Goal: Feedback & Contribution: Leave review/rating

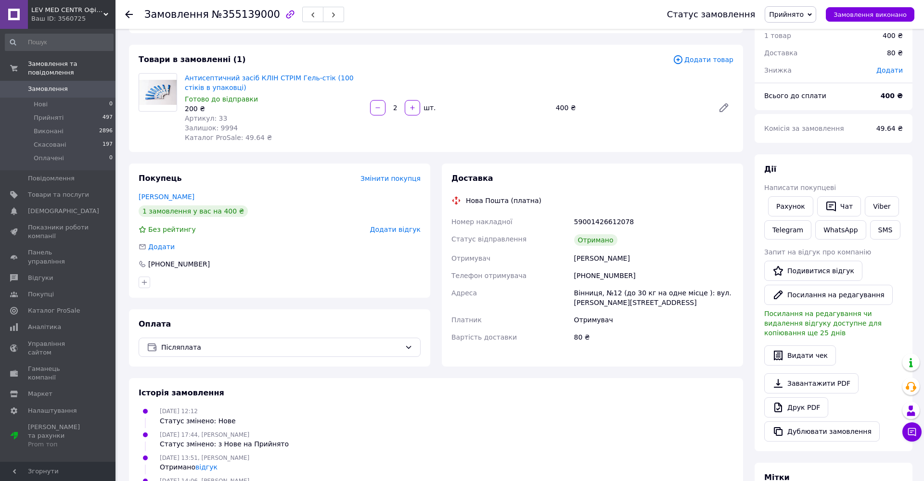
scroll to position [18, 0]
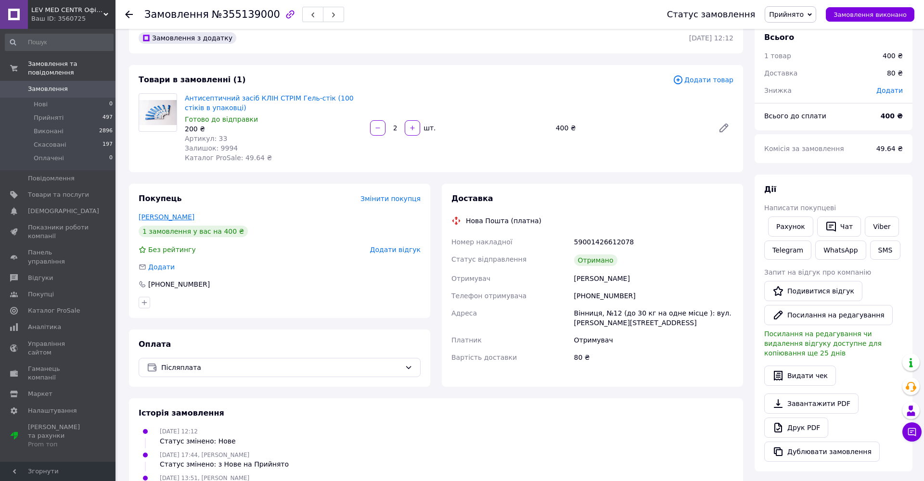
click at [177, 215] on link "[PERSON_NAME]" at bounding box center [167, 217] width 56 height 8
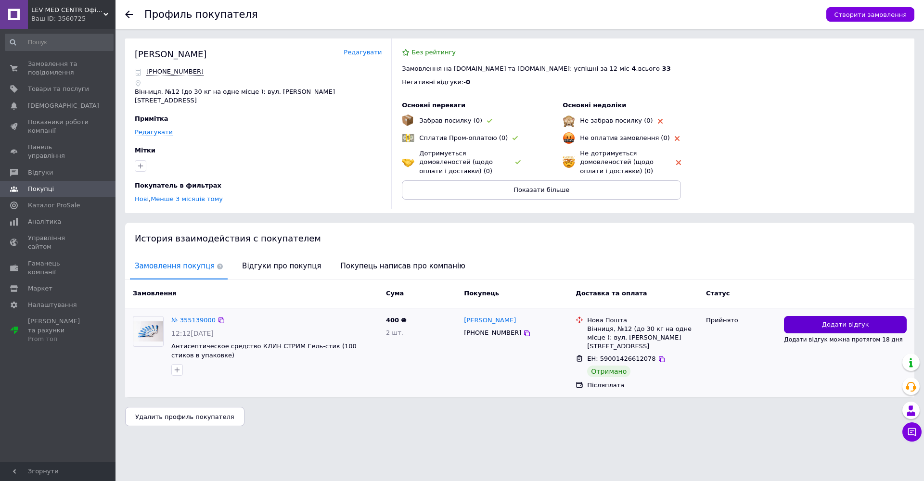
click at [802, 317] on button "Додати відгук" at bounding box center [845, 325] width 123 height 18
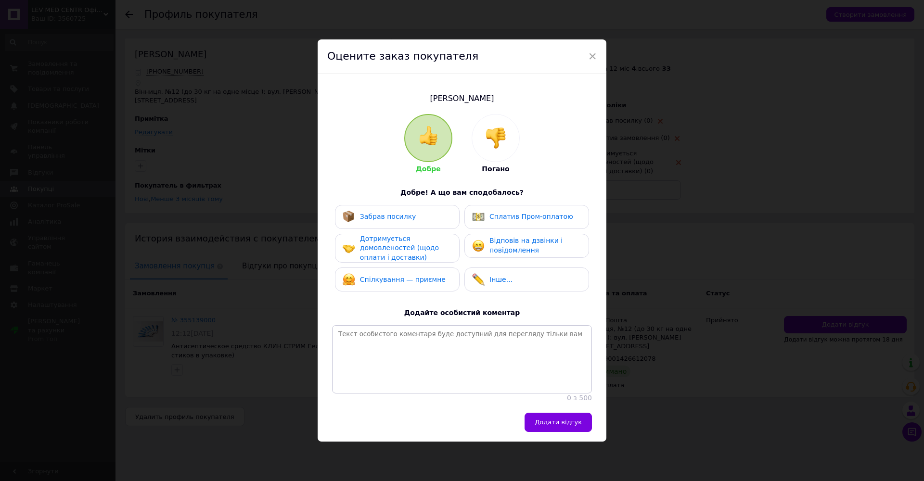
click at [491, 145] on img at bounding box center [495, 138] width 21 height 21
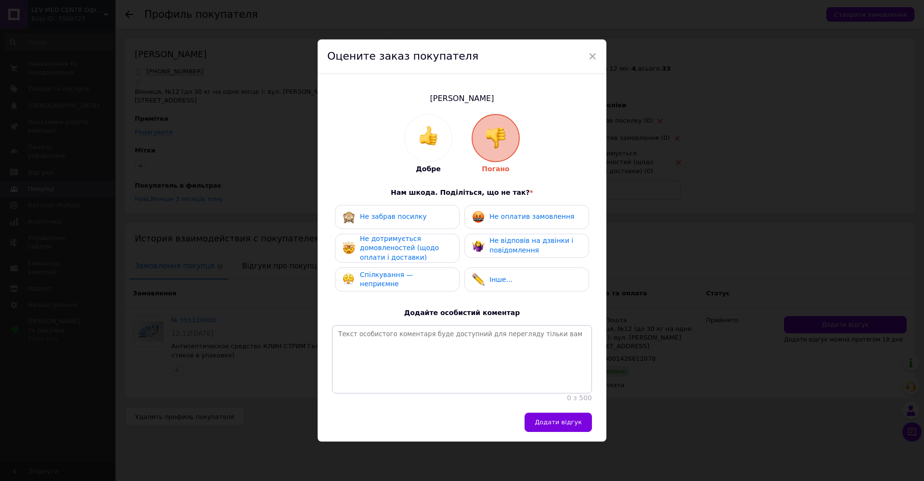
click at [425, 256] on span "Не дотримується домовленостей (щодо оплати і доставки)" at bounding box center [399, 248] width 79 height 26
click at [502, 281] on span "Інше..." at bounding box center [500, 280] width 23 height 8
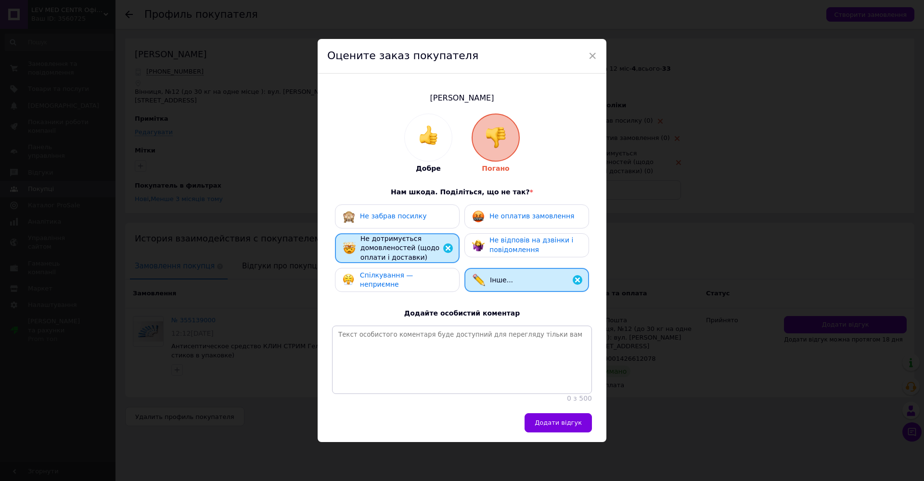
click at [413, 280] on span "Спілкування — неприємне" at bounding box center [386, 279] width 53 height 17
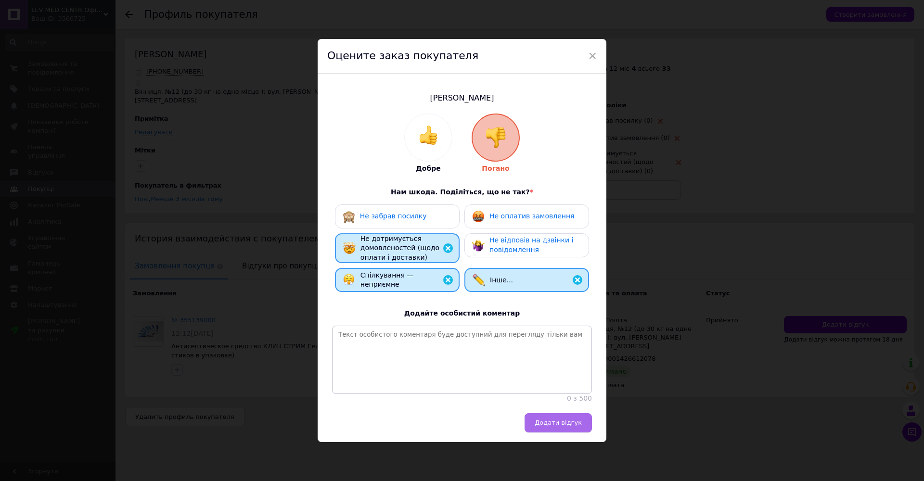
click at [545, 419] on span "Додати відгук" at bounding box center [558, 422] width 47 height 7
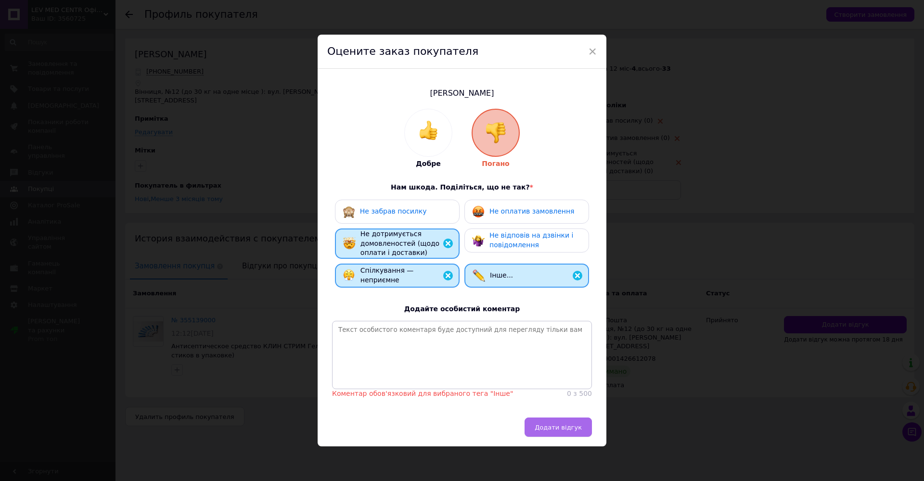
click at [552, 424] on span "Додати відгук" at bounding box center [558, 427] width 47 height 7
click at [516, 281] on div "Інше..." at bounding box center [527, 275] width 108 height 13
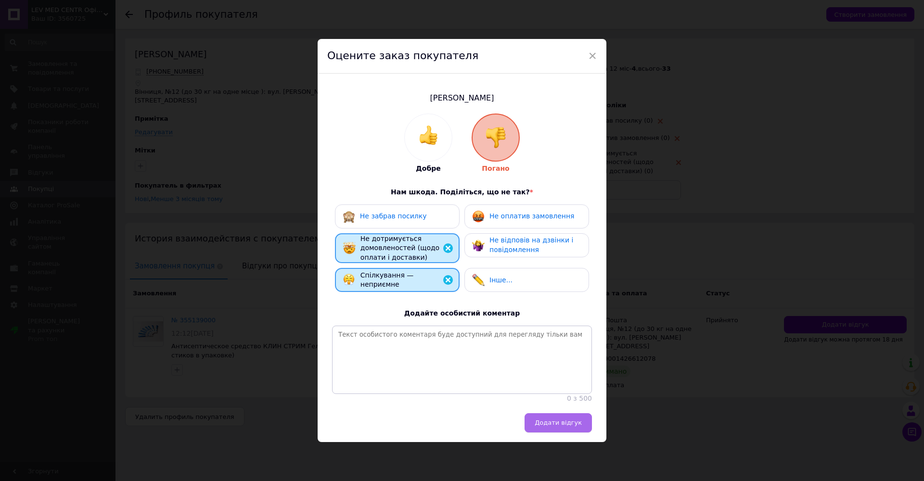
click at [554, 419] on span "Додати відгук" at bounding box center [558, 422] width 47 height 7
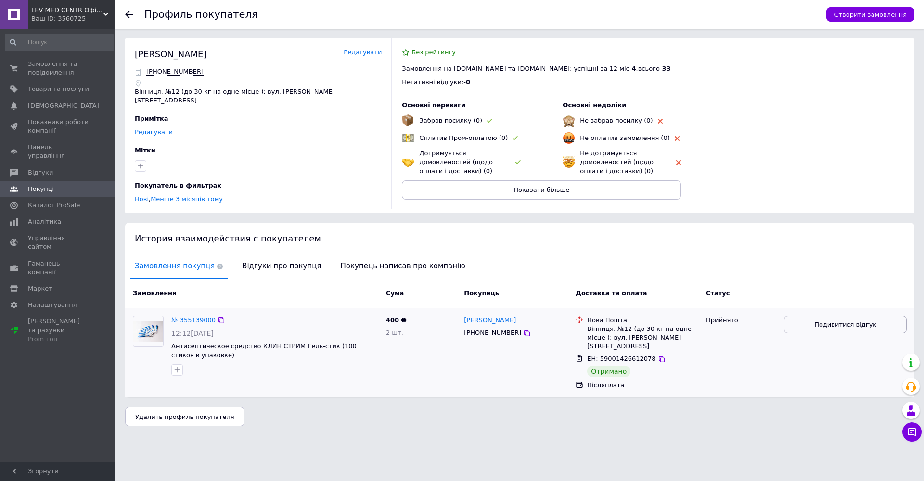
click at [815, 319] on button "Подивитися відгук" at bounding box center [845, 325] width 123 height 18
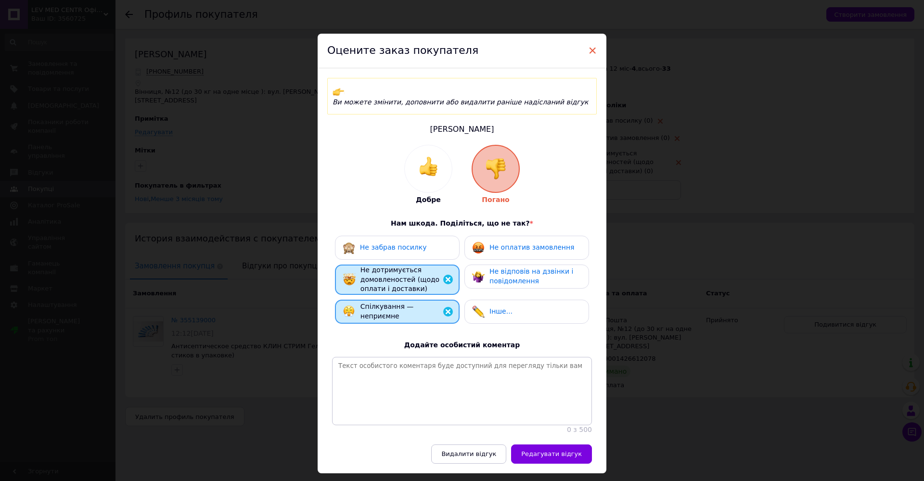
click at [591, 52] on span "×" at bounding box center [592, 50] width 9 height 16
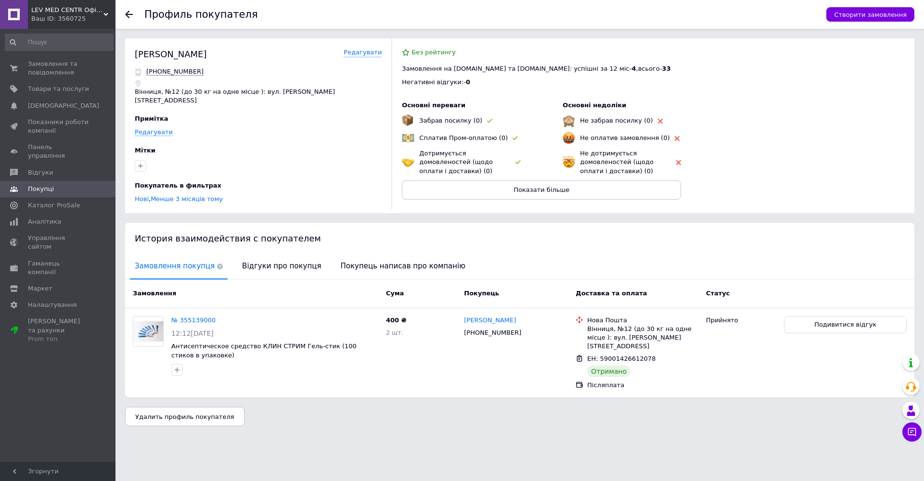
click at [128, 12] on use at bounding box center [129, 15] width 8 height 8
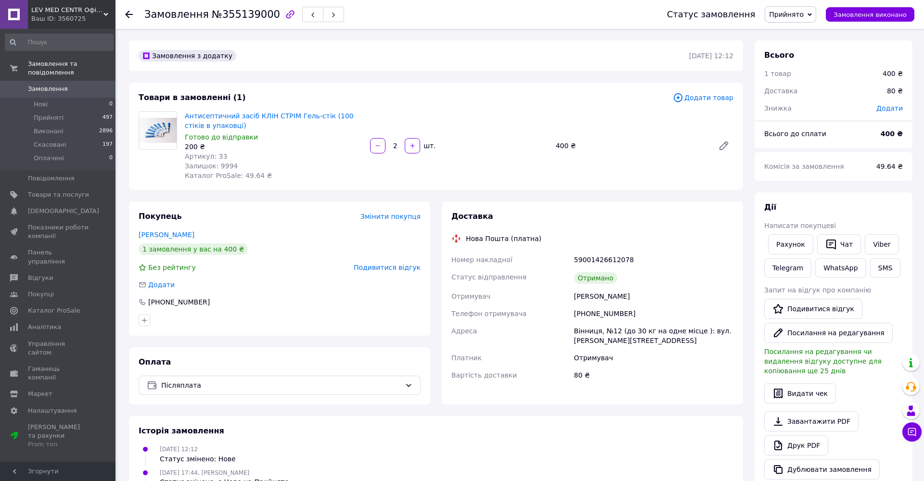
click at [127, 14] on use at bounding box center [129, 15] width 8 height 8
